Goal: Information Seeking & Learning: Learn about a topic

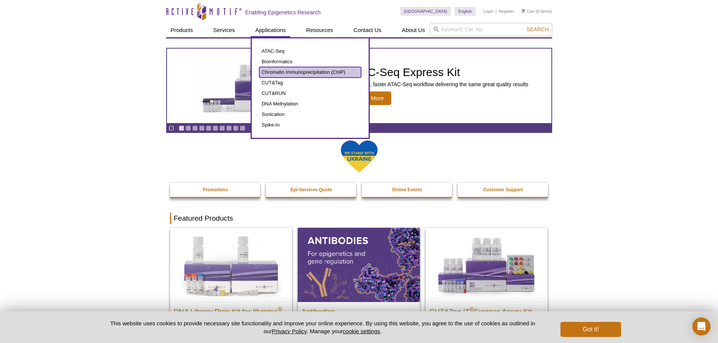
click at [280, 69] on link "Chromatin Immunoprecipitation (ChIP)" at bounding box center [310, 72] width 102 height 11
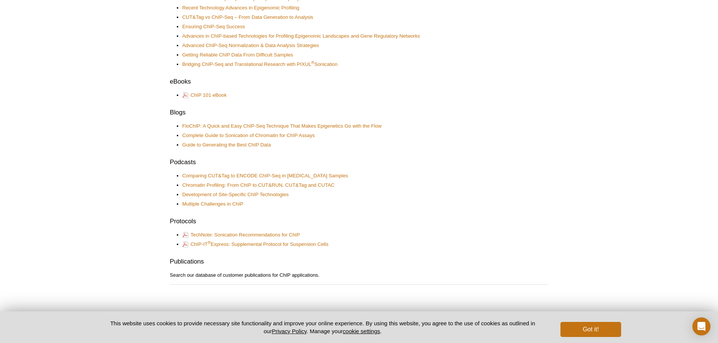
scroll to position [328, 0]
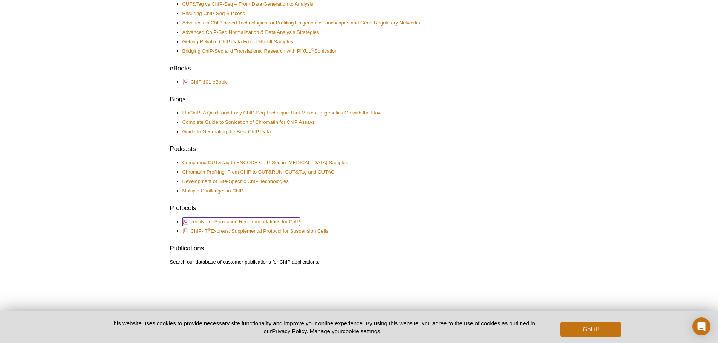
click at [246, 223] on link "TechNote: Sonication Recommendations for ChIP" at bounding box center [241, 222] width 118 height 8
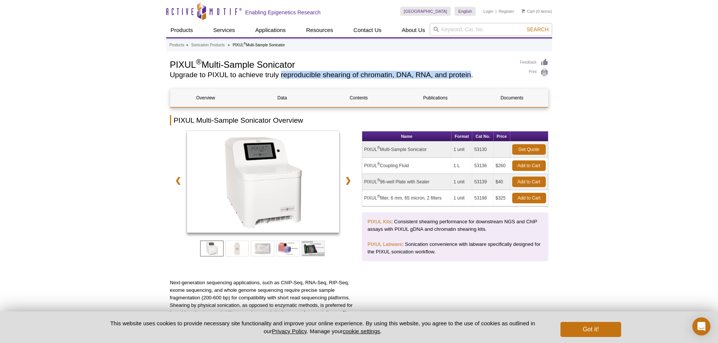
drag, startPoint x: 280, startPoint y: 75, endPoint x: 470, endPoint y: 70, distance: 189.2
click at [470, 70] on div "PIXUL ® Multi-Sample Sonicator Upgrade to PIXUL to achieve truly reproducible s…" at bounding box center [341, 70] width 343 height 24
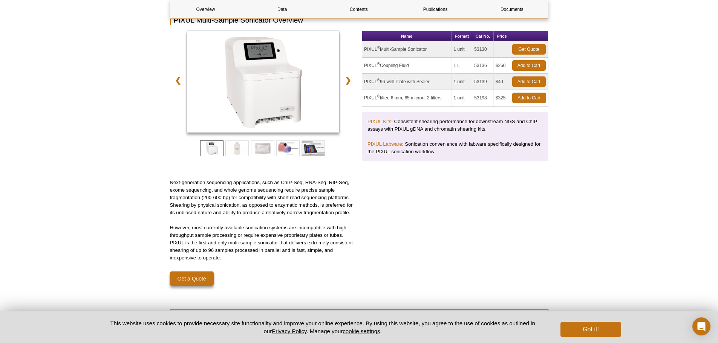
scroll to position [113, 0]
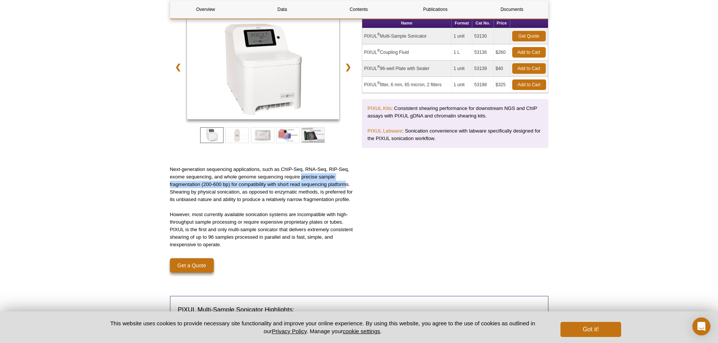
drag, startPoint x: 302, startPoint y: 177, endPoint x: 345, endPoint y: 186, distance: 43.8
click at [345, 186] on p "Next-generation sequencing applications, such as ChIP-Seq, RNA-Seq, RIP-Seq, ex…" at bounding box center [263, 185] width 187 height 38
click at [304, 191] on p "Next-generation sequencing applications, such as ChIP-Seq, RNA-Seq, RIP-Seq, ex…" at bounding box center [263, 185] width 187 height 38
drag, startPoint x: 301, startPoint y: 178, endPoint x: 350, endPoint y: 185, distance: 49.4
click at [350, 185] on p "Next-generation sequencing applications, such as ChIP-Seq, RNA-Seq, RIP-Seq, ex…" at bounding box center [263, 185] width 187 height 38
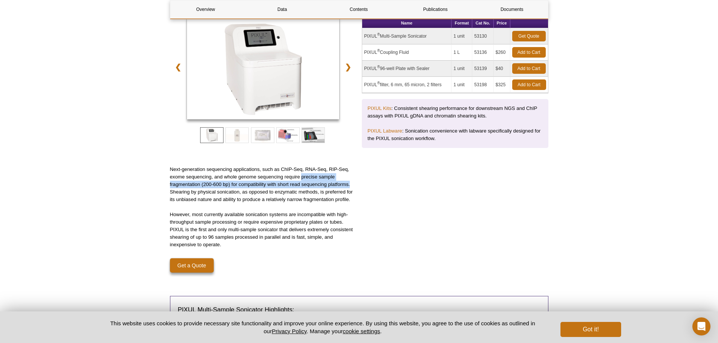
copy p "precise sample fragmentation (200-600 bp) for compatibility with short read seq…"
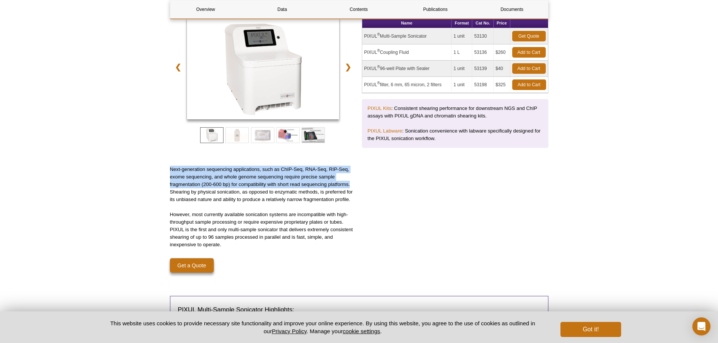
drag, startPoint x: 168, startPoint y: 167, endPoint x: 350, endPoint y: 185, distance: 182.5
copy p "Next-generation sequencing applications, such as ChIP-Seq, RNA-Seq, RIP-Seq, ex…"
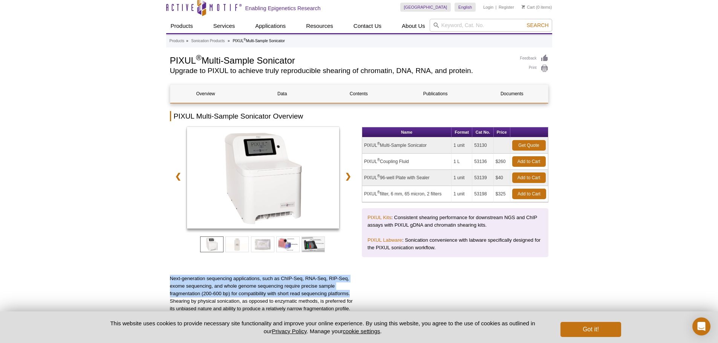
scroll to position [0, 0]
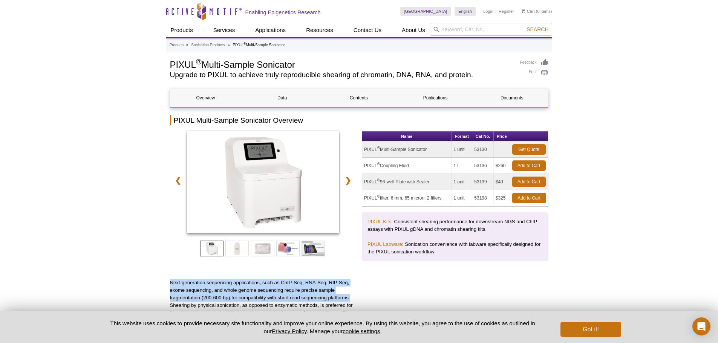
drag, startPoint x: 172, startPoint y: 64, endPoint x: 302, endPoint y: 60, distance: 129.7
click at [302, 60] on h1 "PIXUL ® Multi-Sample Sonicator" at bounding box center [341, 63] width 343 height 11
copy h1 "PIXUL ® Multi-Sample Sonicator"
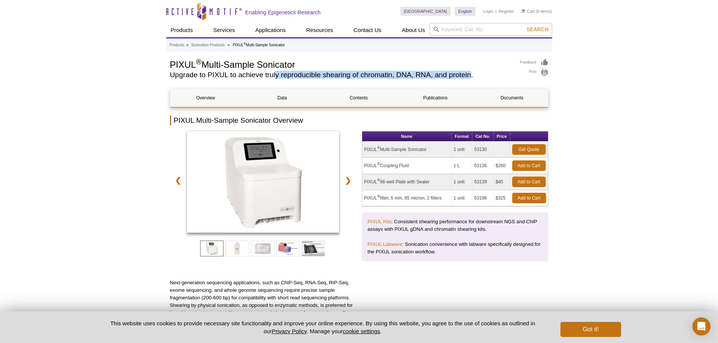
drag, startPoint x: 283, startPoint y: 76, endPoint x: 471, endPoint y: 76, distance: 188.4
click at [471, 76] on h2 "Upgrade to PIXUL to achieve truly reproducible shearing of chromatin, DNA, RNA,…" at bounding box center [341, 75] width 343 height 7
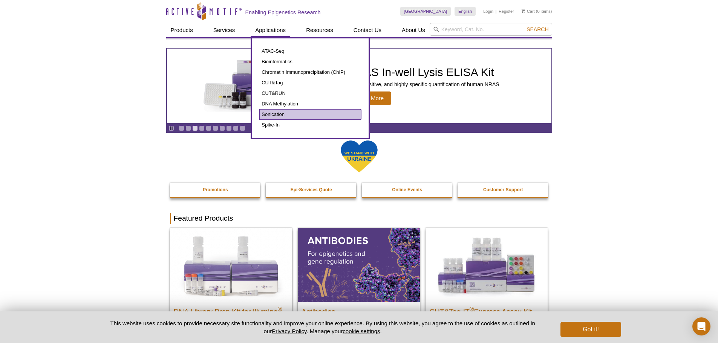
click at [277, 113] on link "Sonication" at bounding box center [310, 114] width 102 height 11
